Goal: Complete application form: Complete application form

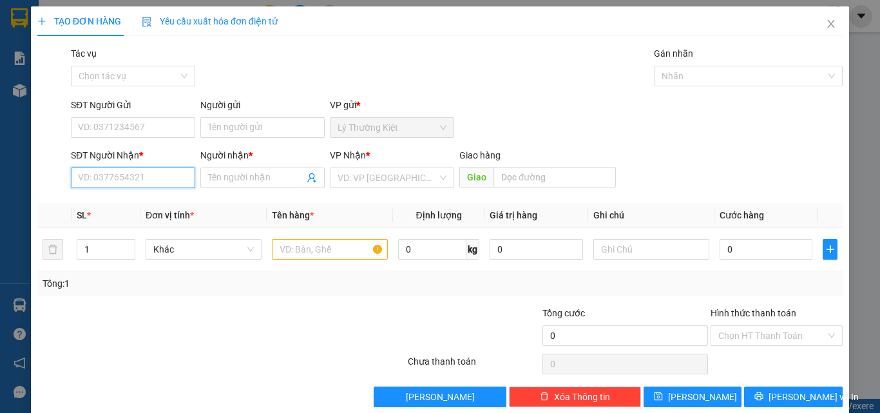
click at [129, 175] on input "SĐT Người Nhận *" at bounding box center [133, 178] width 124 height 21
type input "0813999490"
click at [256, 178] on input "Người nhận *" at bounding box center [256, 178] width 96 height 14
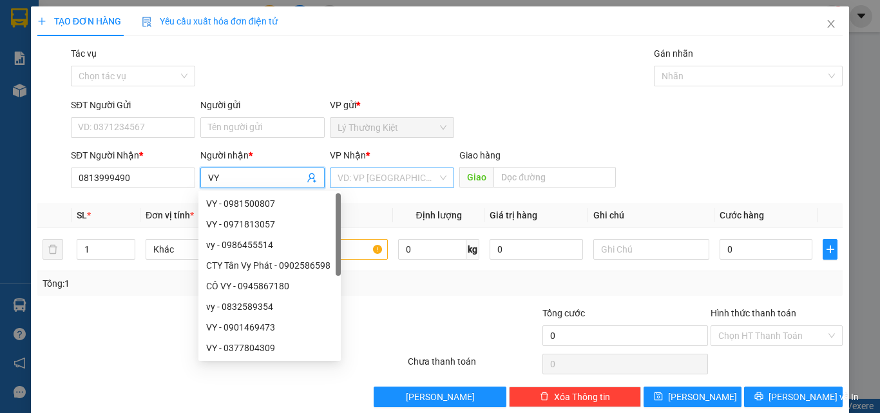
type input "VY"
click at [411, 178] on input "search" at bounding box center [388, 177] width 100 height 19
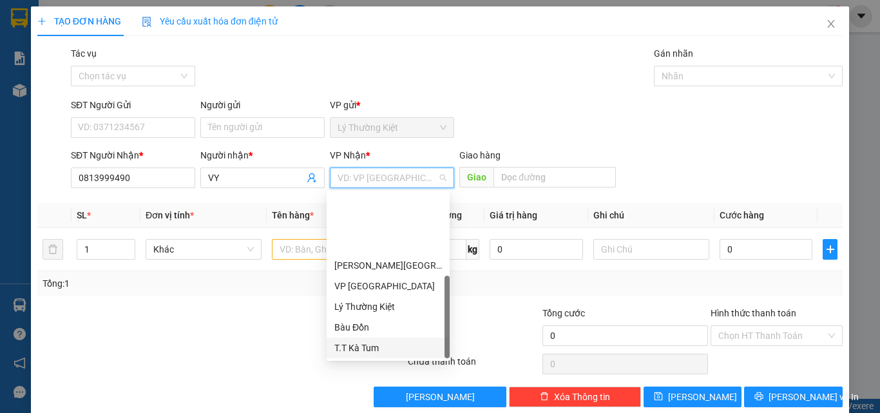
scroll to position [82, 0]
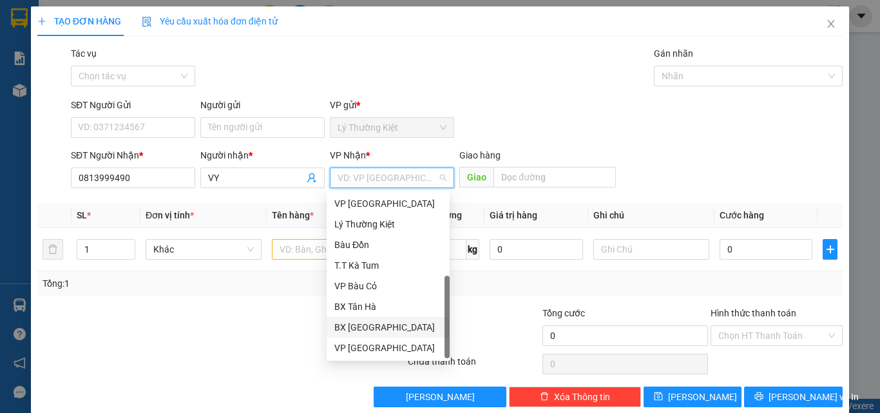
click at [368, 323] on div "BX [GEOGRAPHIC_DATA]" at bounding box center [388, 327] width 108 height 14
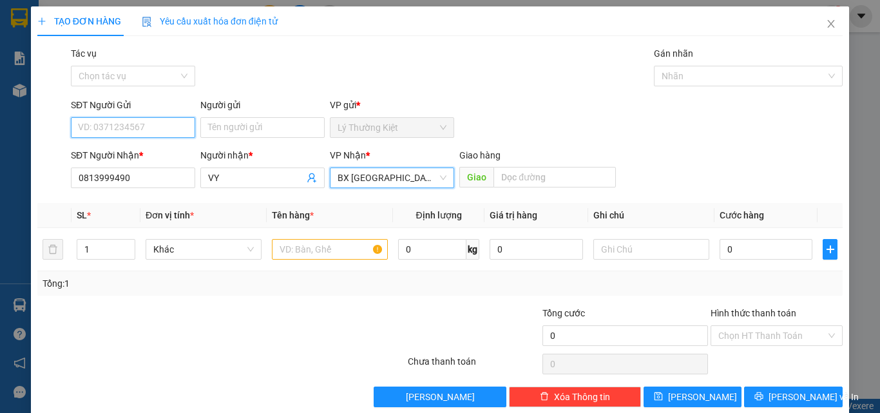
click at [159, 124] on input "SĐT Người Gửi" at bounding box center [133, 127] width 124 height 21
type input "088940859"
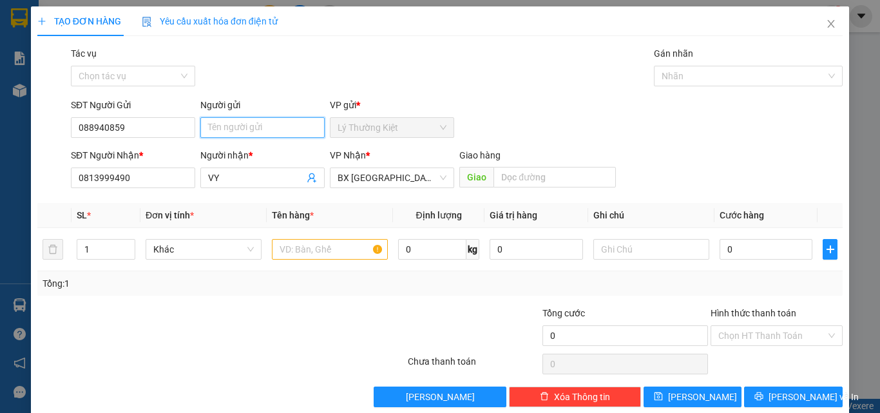
click at [234, 131] on input "Người gửi" at bounding box center [262, 127] width 124 height 21
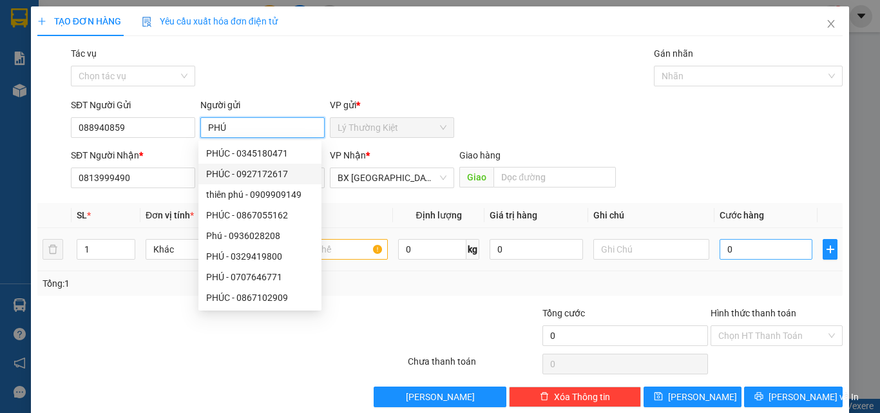
type input "PHÚ"
click at [720, 249] on input "0" at bounding box center [766, 249] width 93 height 21
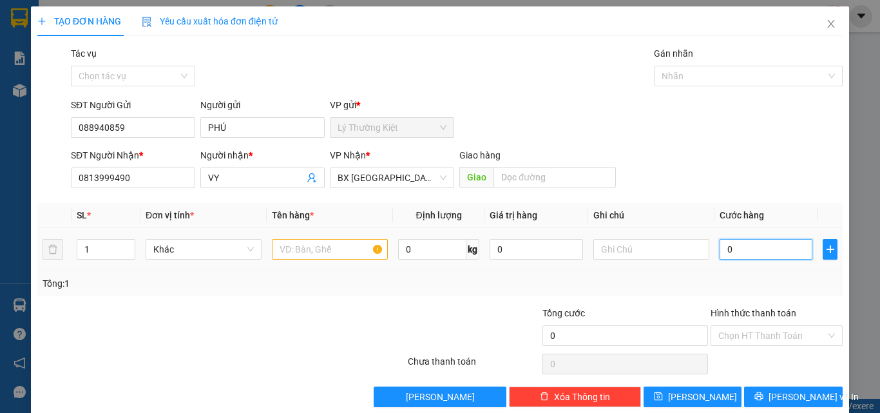
click at [720, 251] on input "0" at bounding box center [766, 249] width 93 height 21
type input "30"
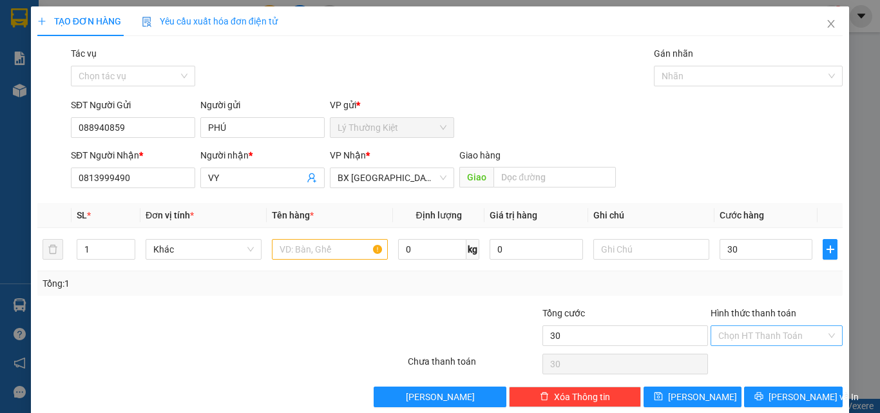
type input "30.000"
click at [764, 333] on input "Hình thức thanh toán" at bounding box center [772, 335] width 108 height 19
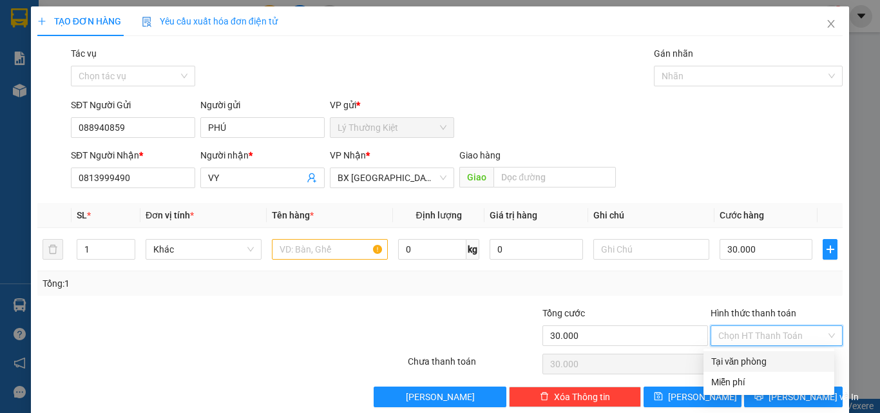
click at [747, 352] on div "Tại văn phòng" at bounding box center [769, 361] width 131 height 21
type input "0"
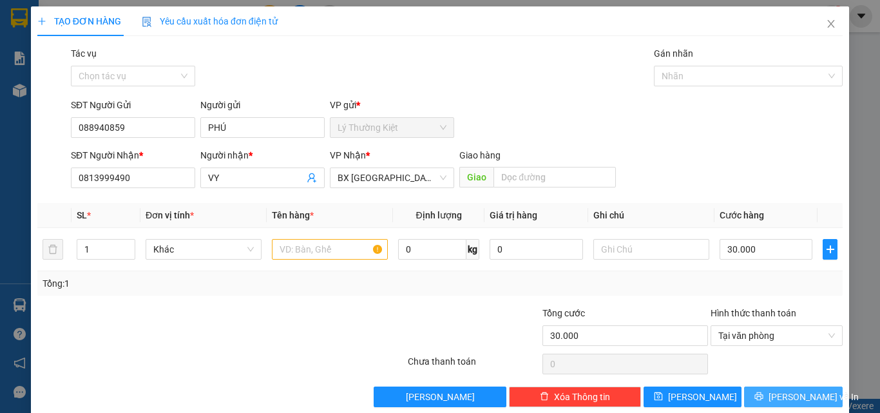
click at [778, 397] on span "[PERSON_NAME] và In" at bounding box center [814, 397] width 90 height 14
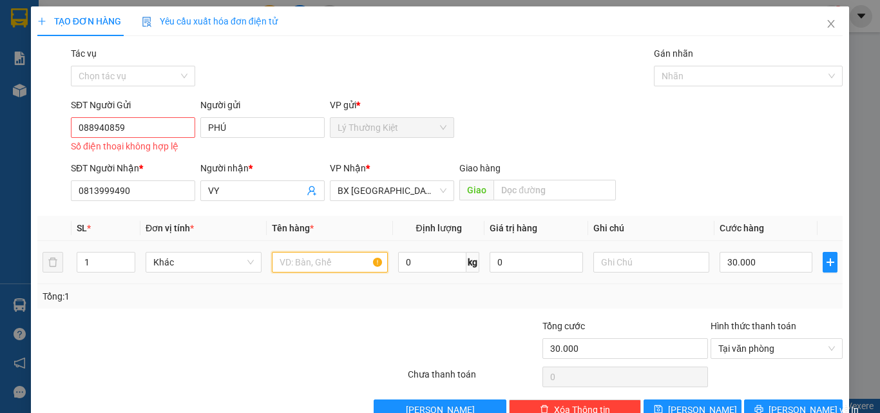
click at [334, 265] on input "text" at bounding box center [330, 262] width 116 height 21
type input "1TUI"
click at [141, 130] on input "088940859" at bounding box center [133, 127] width 124 height 21
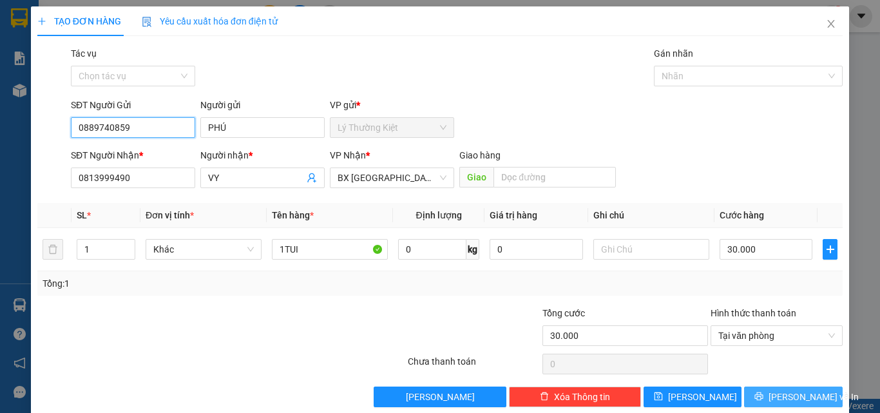
type input "0889740859"
click at [769, 393] on button "[PERSON_NAME] và In" at bounding box center [793, 397] width 99 height 21
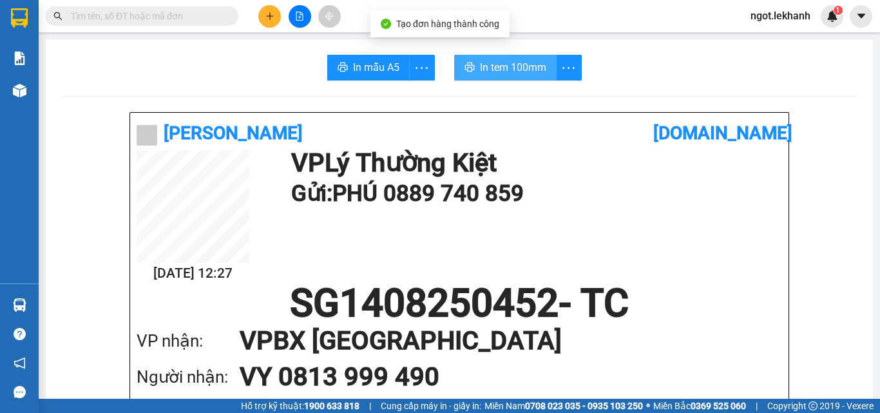
click at [494, 69] on span "In tem 100mm" at bounding box center [513, 67] width 66 height 16
